Goal: Information Seeking & Learning: Learn about a topic

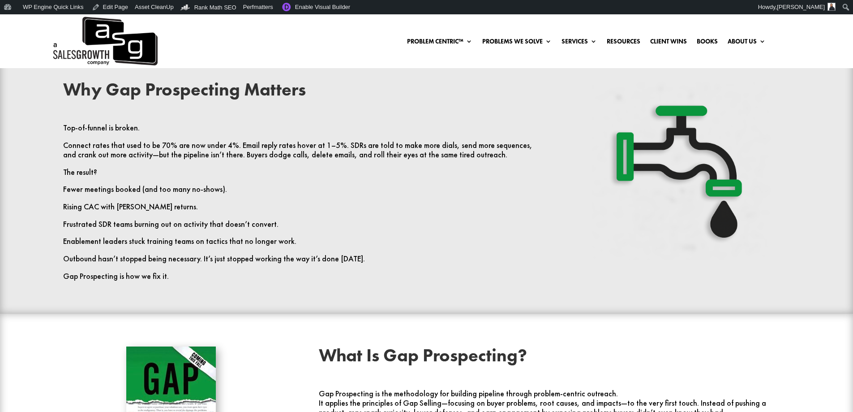
scroll to position [269, 0]
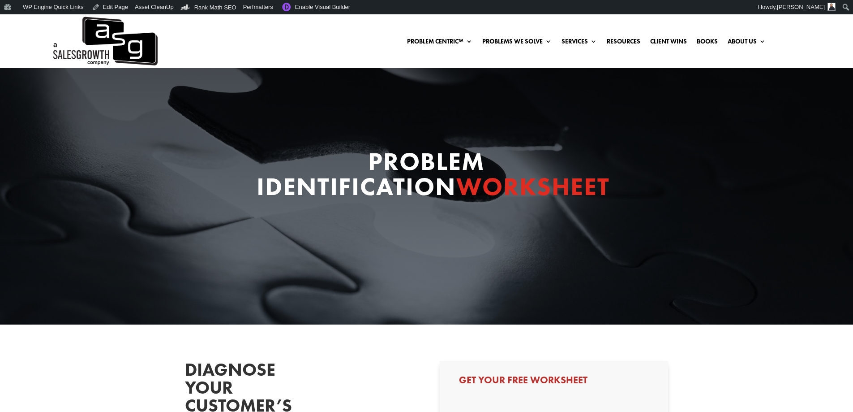
select select "Other"
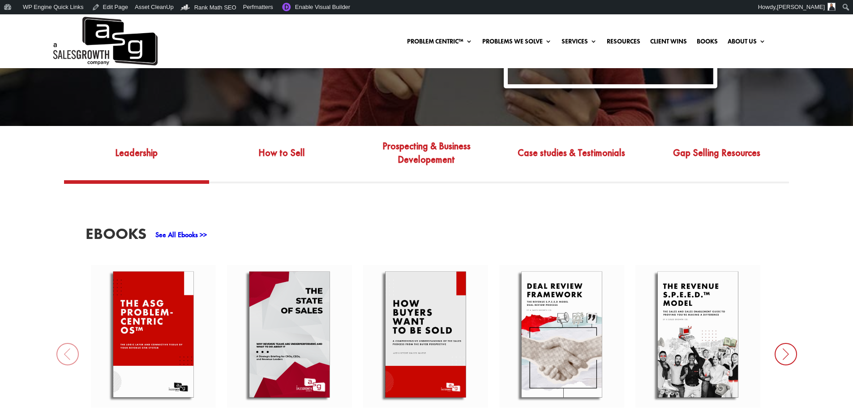
click at [198, 237] on link "See All Ebooks >>" at bounding box center [181, 234] width 52 height 9
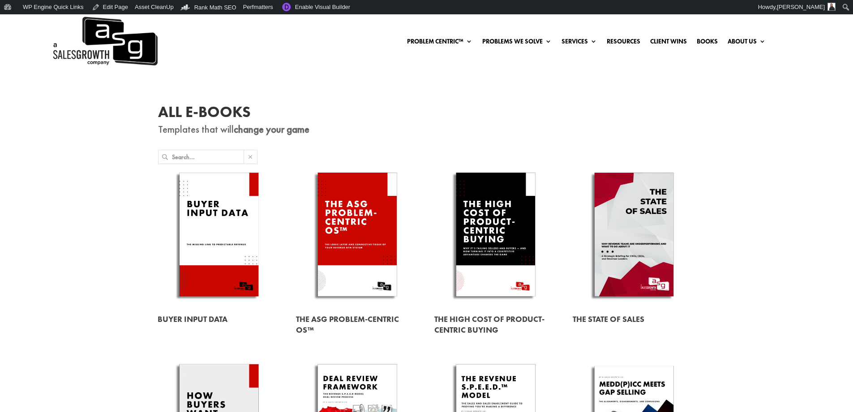
scroll to position [45, 0]
